Goal: Task Accomplishment & Management: Complete application form

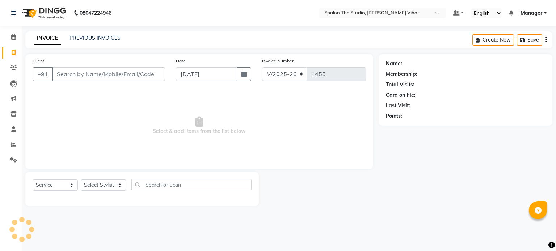
select select "903"
select select "service"
drag, startPoint x: 91, startPoint y: 75, endPoint x: 52, endPoint y: 89, distance: 41.3
click at [52, 89] on div "Client +91 Date [DATE] Invoice Number V/2025 V/[PHONE_NUMBER] Select & add item…" at bounding box center [199, 111] width 348 height 115
click at [74, 75] on input "Client" at bounding box center [108, 74] width 113 height 14
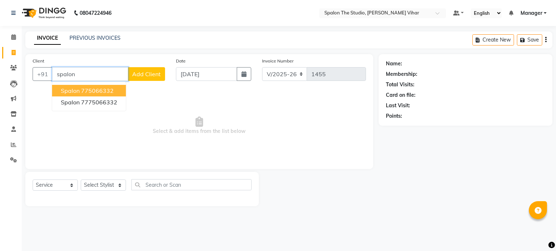
click at [100, 90] on ngb-highlight "775066332" at bounding box center [97, 90] width 33 height 7
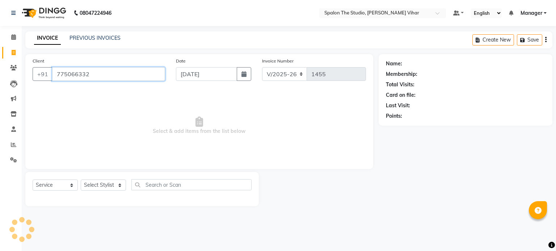
type input "775066332"
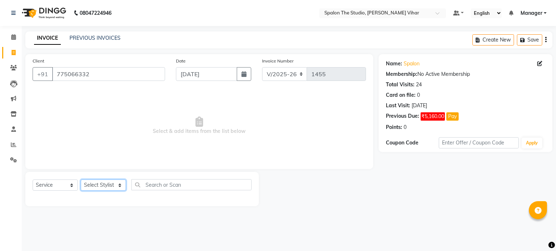
click at [119, 185] on select "Select Stylist Aarti [PERSON_NAME] Gernal [PERSON_NAME] Manager navazish [PERSO…" at bounding box center [103, 185] width 45 height 11
select select "47767"
click at [81, 180] on select "Select Stylist Aarti [PERSON_NAME] Gernal [PERSON_NAME] Manager navazish [PERSO…" at bounding box center [103, 185] width 45 height 11
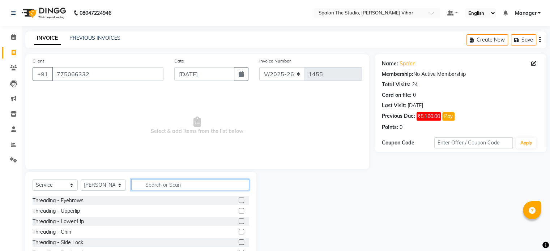
click at [146, 187] on input "text" at bounding box center [190, 184] width 118 height 11
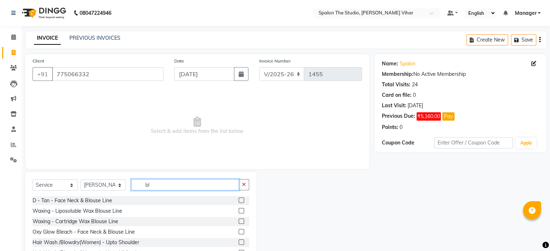
type input "b"
type input "wash"
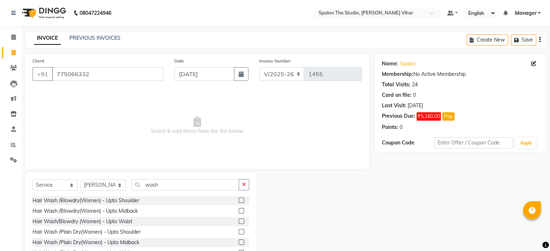
click at [239, 222] on label at bounding box center [241, 221] width 5 height 5
click at [239, 222] on input "checkbox" at bounding box center [241, 222] width 5 height 5
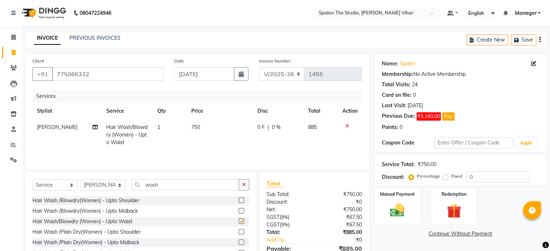
checkbox input "false"
click at [212, 127] on td "750" at bounding box center [220, 134] width 66 height 31
select select "47767"
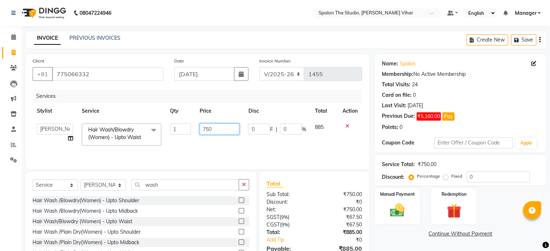
click at [214, 127] on input "750" at bounding box center [220, 129] width 40 height 11
type input "7"
type input "550"
click at [405, 235] on link "Continue Without Payment" at bounding box center [460, 234] width 169 height 8
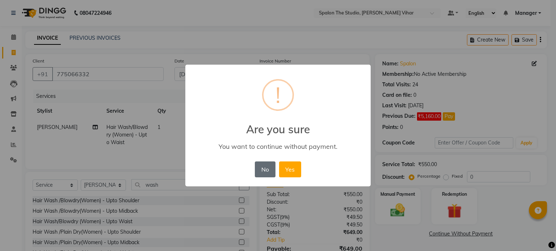
click at [261, 175] on button "No" at bounding box center [265, 170] width 20 height 16
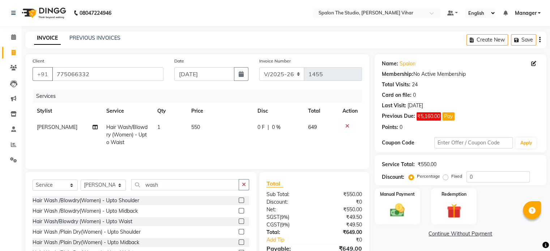
click at [216, 128] on td "550" at bounding box center [220, 134] width 66 height 31
select select "47767"
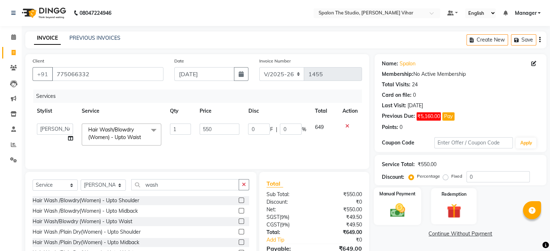
click at [398, 200] on div "Manual Payment" at bounding box center [397, 206] width 47 height 37
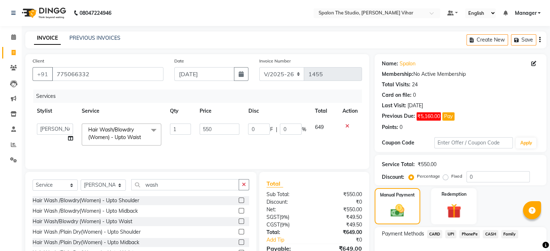
click at [452, 234] on span "UPI" at bounding box center [450, 234] width 11 height 8
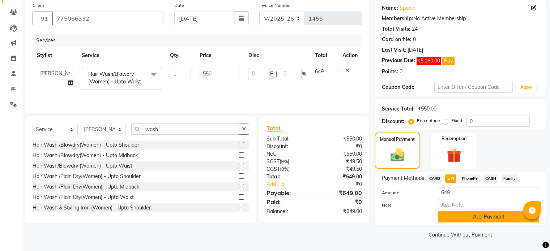
click at [492, 222] on button "Add Payment" at bounding box center [488, 217] width 101 height 11
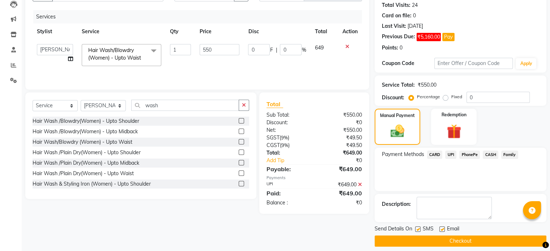
scroll to position [85, 0]
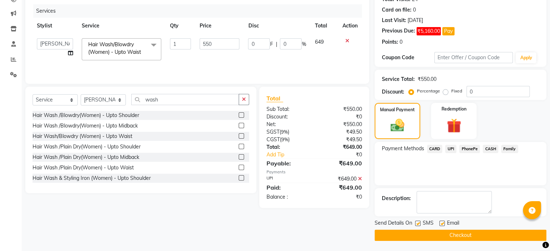
click at [421, 237] on button "Checkout" at bounding box center [461, 235] width 172 height 11
